Goal: Information Seeking & Learning: Learn about a topic

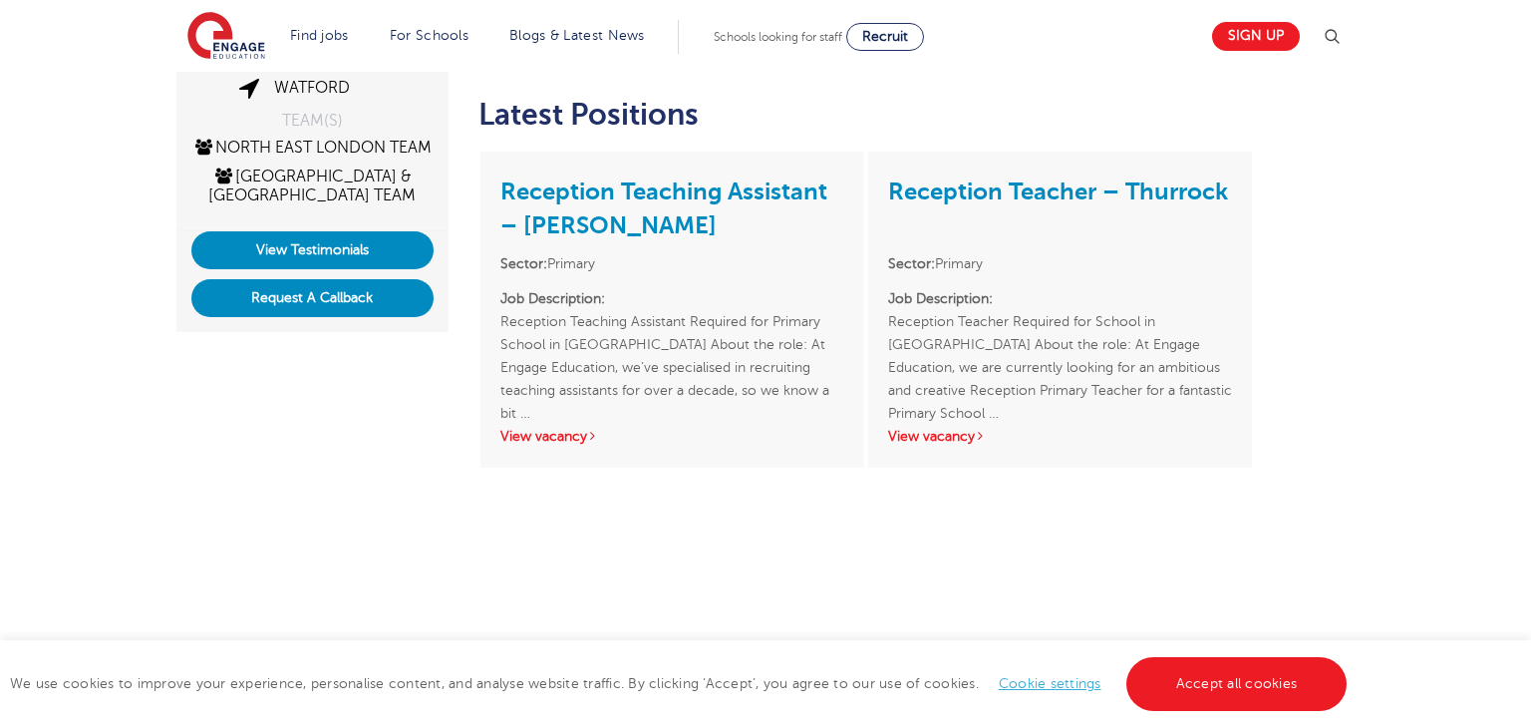
scroll to position [483, 0]
click at [922, 429] on link "View vacancy" at bounding box center [937, 436] width 98 height 15
click at [294, 89] on link "Watford" at bounding box center [312, 88] width 76 height 18
click at [290, 139] on link "North East London Team" at bounding box center [311, 148] width 239 height 18
click at [303, 198] on link "[GEOGRAPHIC_DATA] & [GEOGRAPHIC_DATA] Team" at bounding box center [311, 186] width 207 height 37
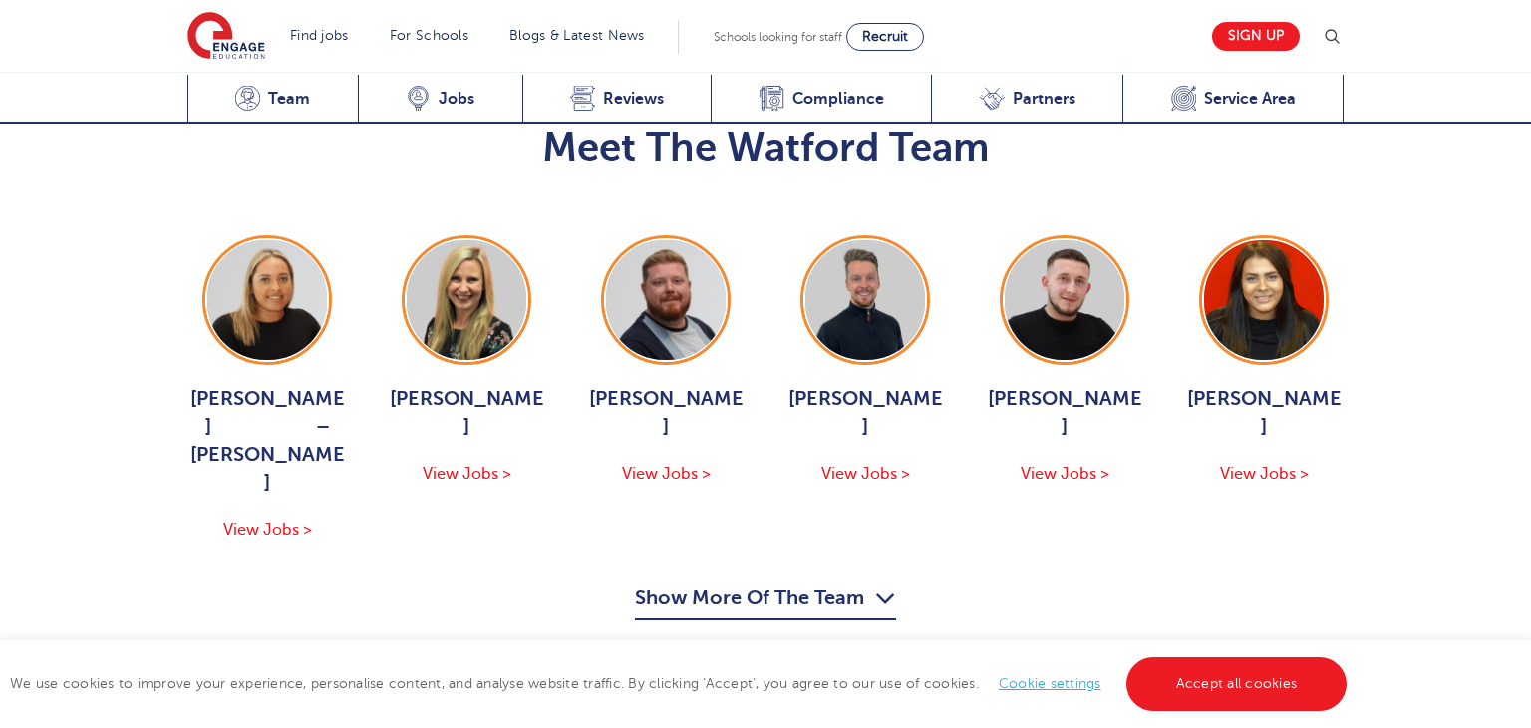
scroll to position [2034, 0]
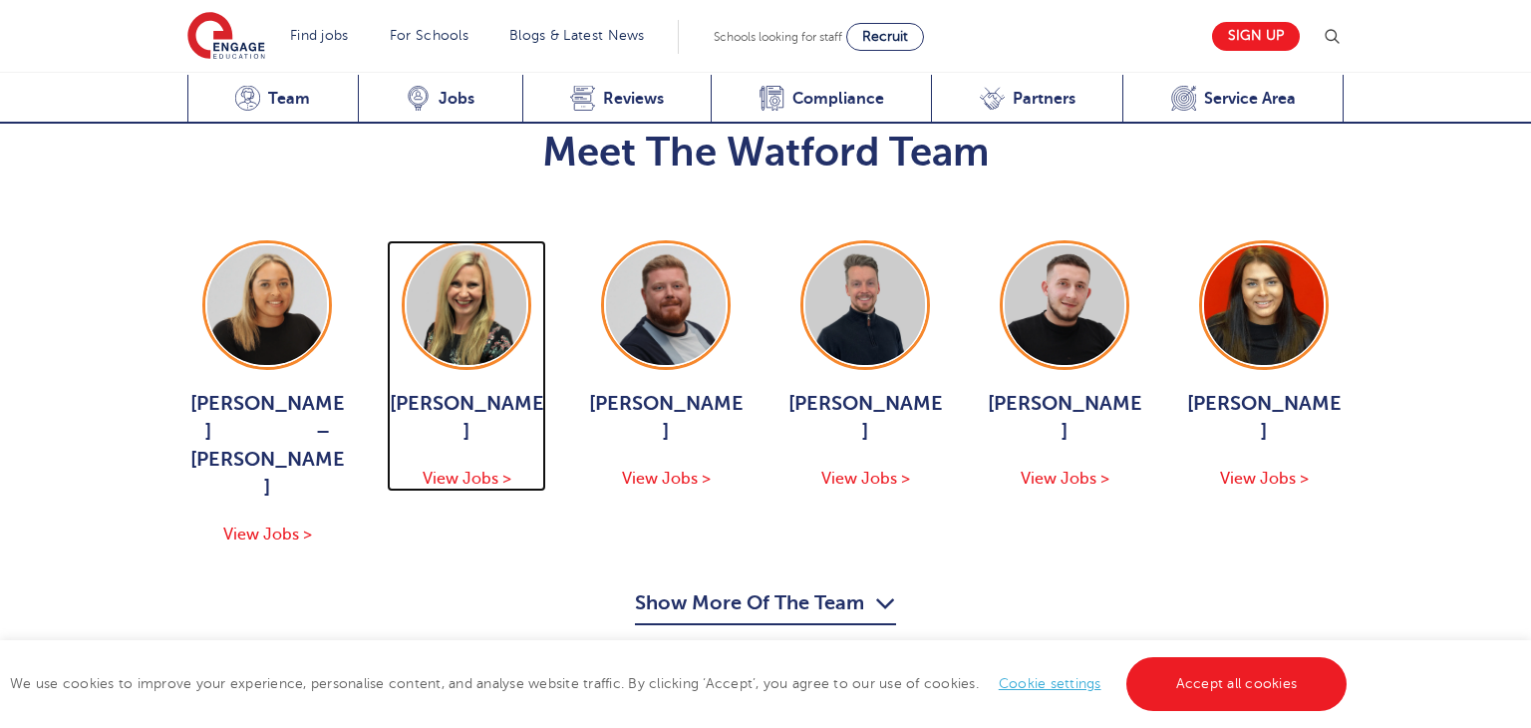
click at [468, 470] on span "View Jobs >" at bounding box center [467, 479] width 89 height 18
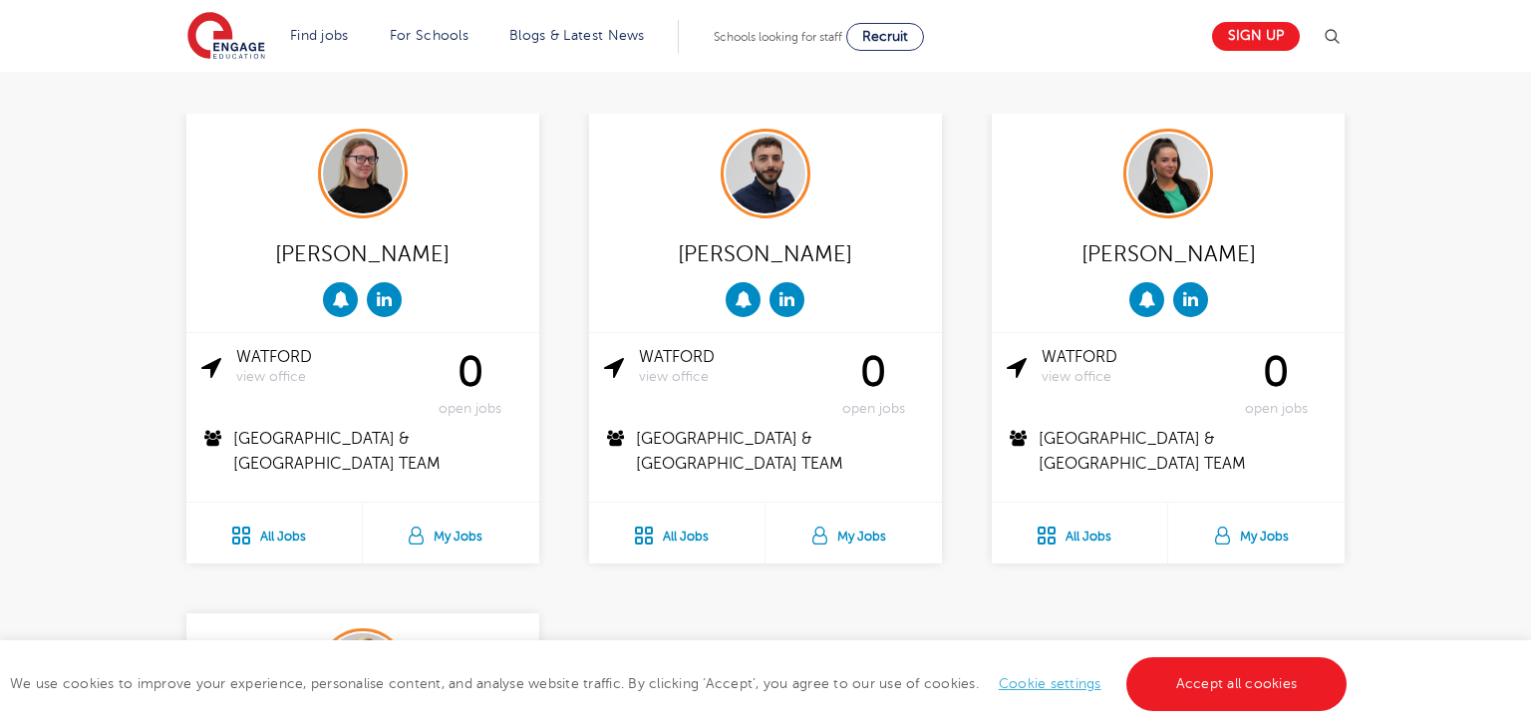
scroll to position [704, 0]
